Goal: Information Seeking & Learning: Learn about a topic

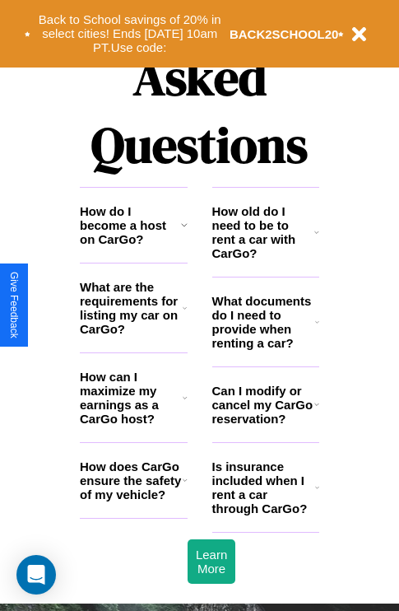
scroll to position [1995, 0]
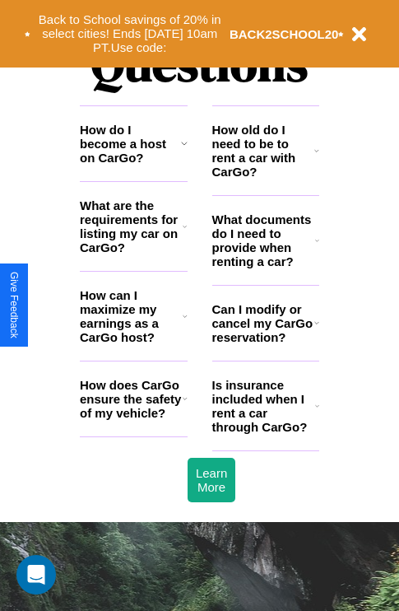
click at [133, 420] on h3 "How does CarGo ensure the safety of my vehicle?" at bounding box center [131, 399] width 103 height 42
click at [316, 329] on icon at bounding box center [317, 322] width 5 height 13
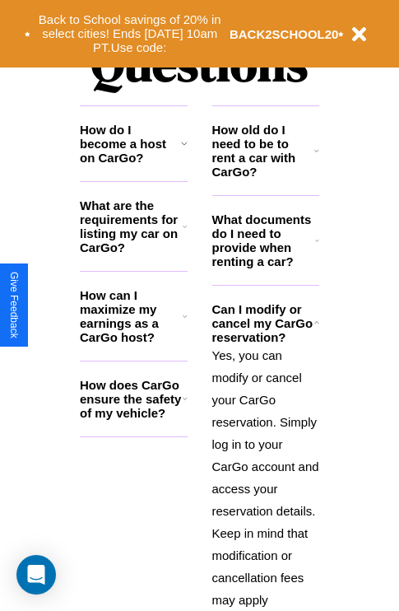
click at [317, 247] on icon at bounding box center [317, 240] width 4 height 13
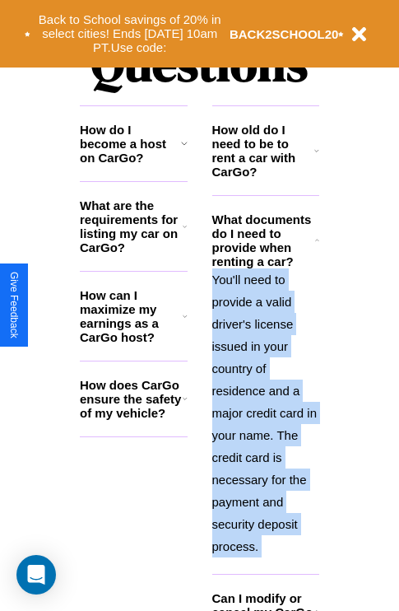
scroll to position [2447, 0]
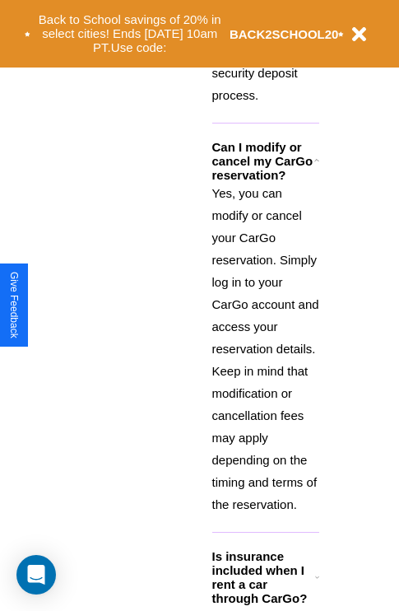
click at [317, 584] on icon at bounding box center [317, 577] width 4 height 13
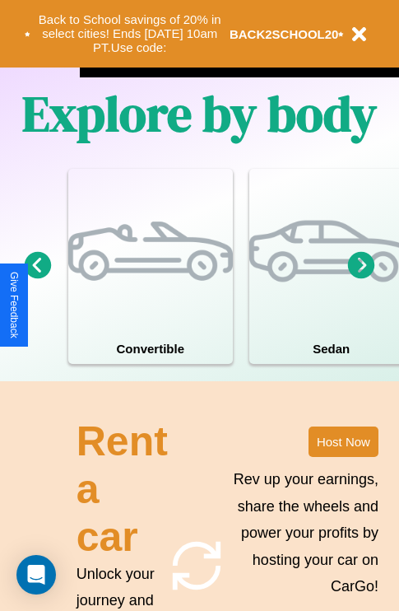
scroll to position [1058, 0]
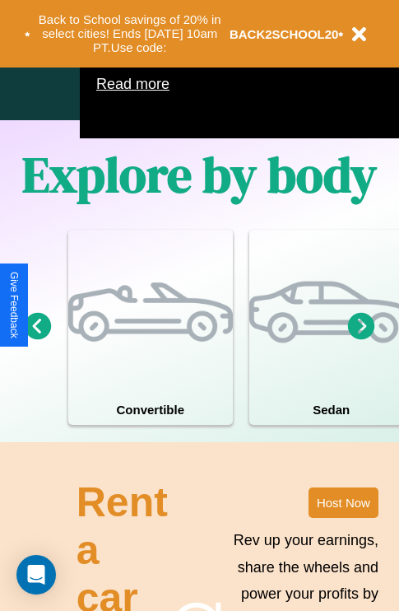
click at [362, 339] on icon at bounding box center [361, 325] width 27 height 27
